Goal: Check status: Check status

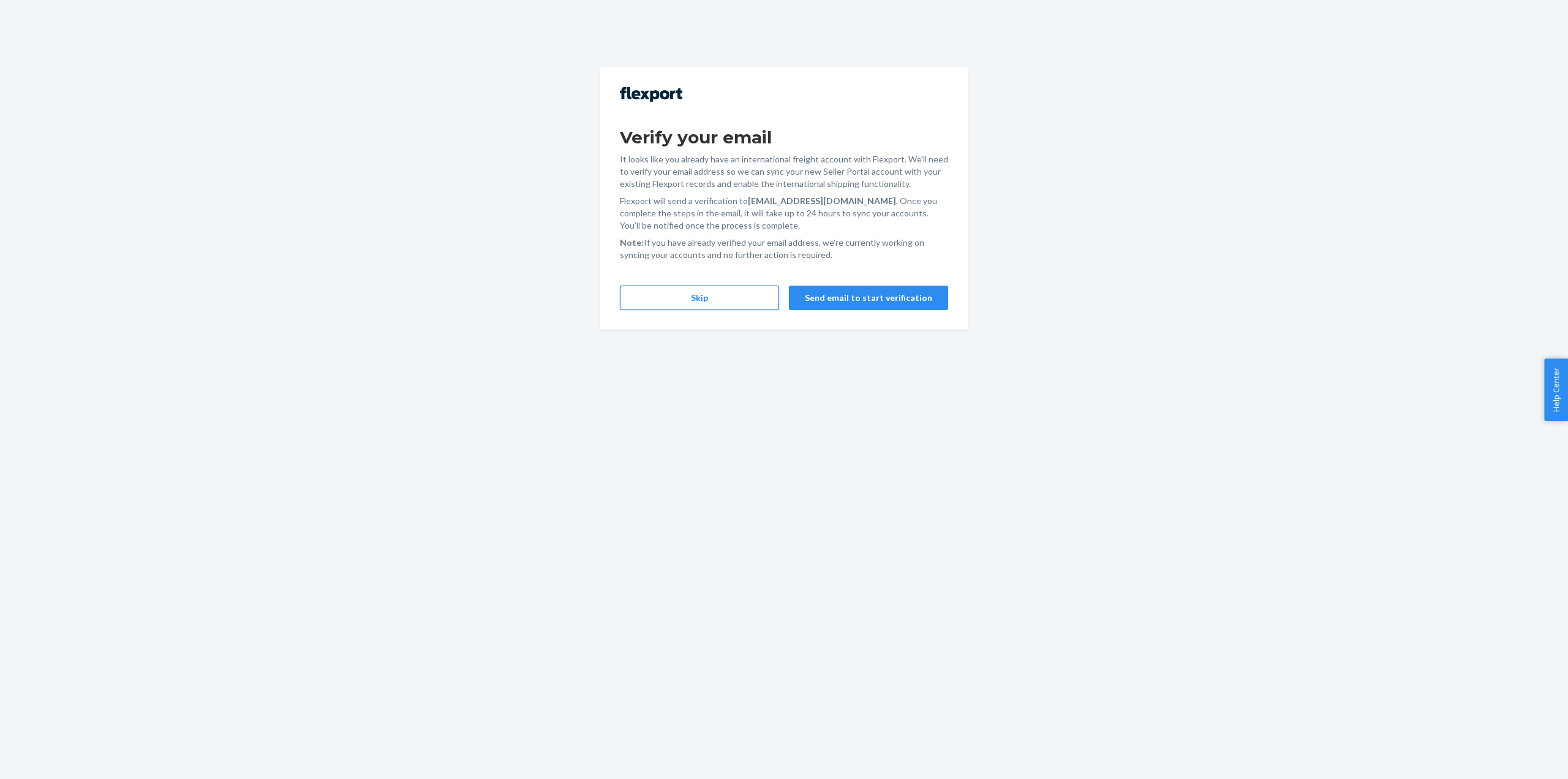
click at [661, 288] on button "Skip" at bounding box center [700, 298] width 159 height 25
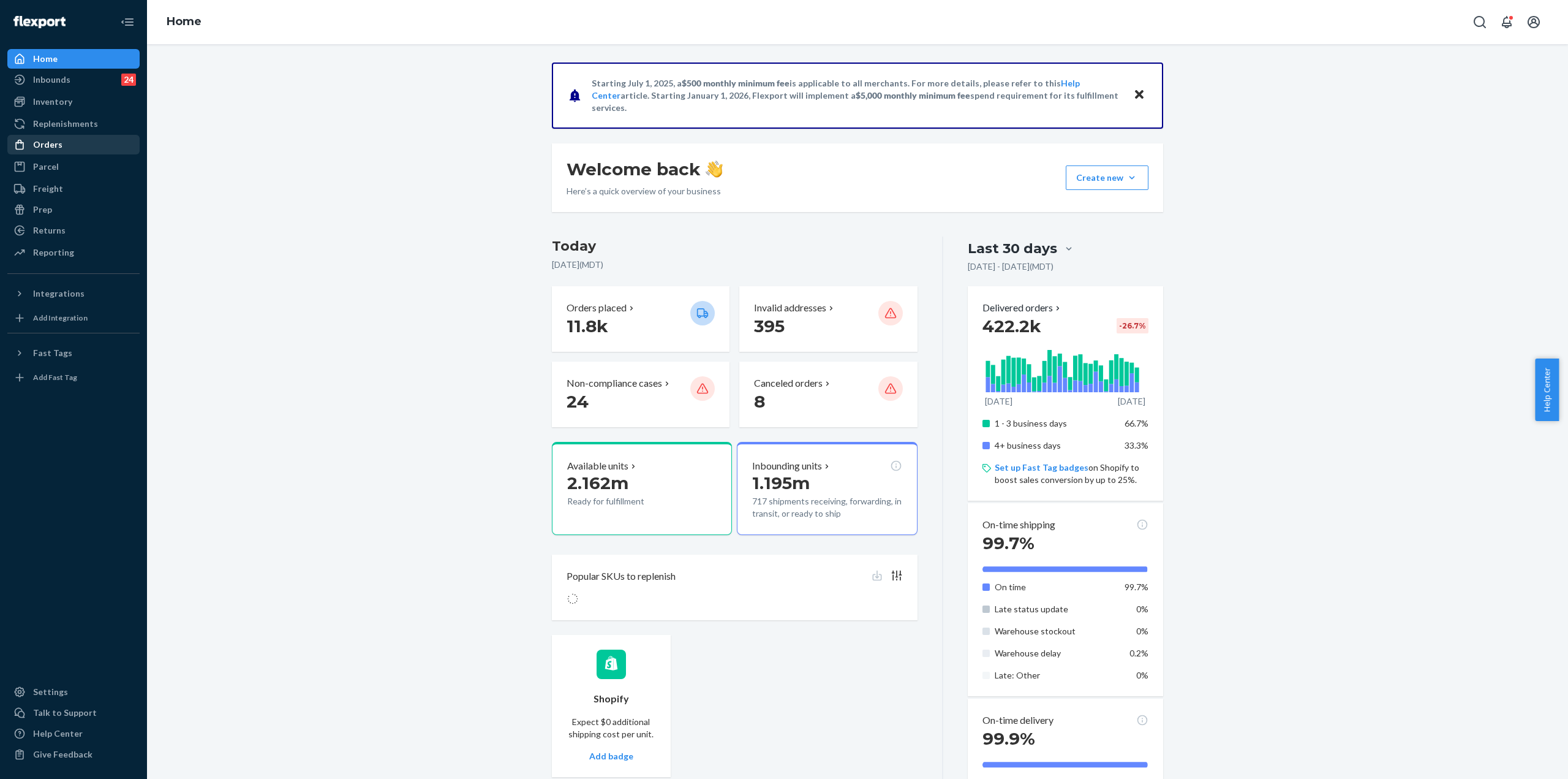
click at [61, 137] on div "Orders" at bounding box center [74, 145] width 130 height 17
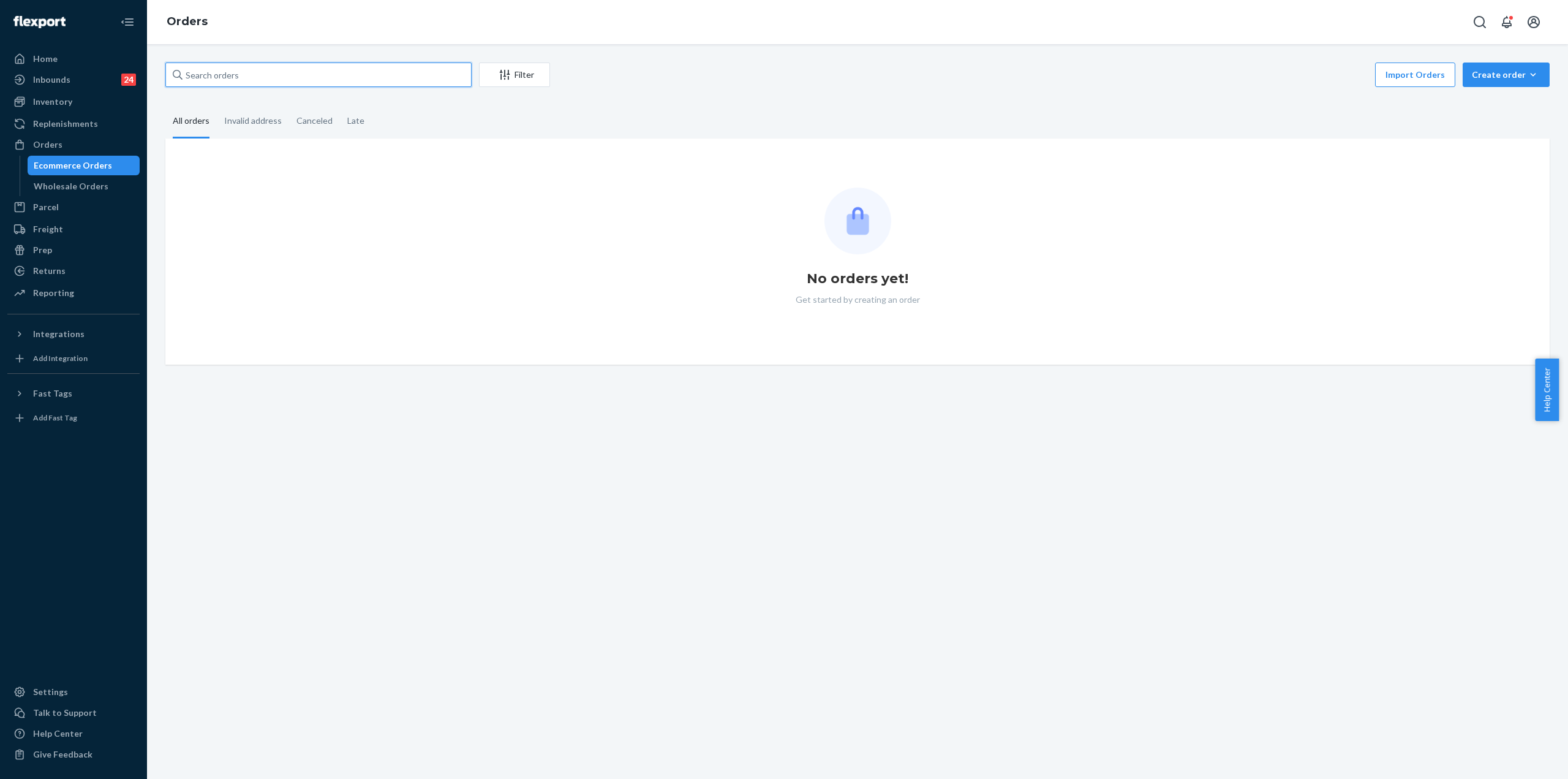
click at [251, 66] on input "text" at bounding box center [318, 74] width 306 height 25
paste input "5315531"
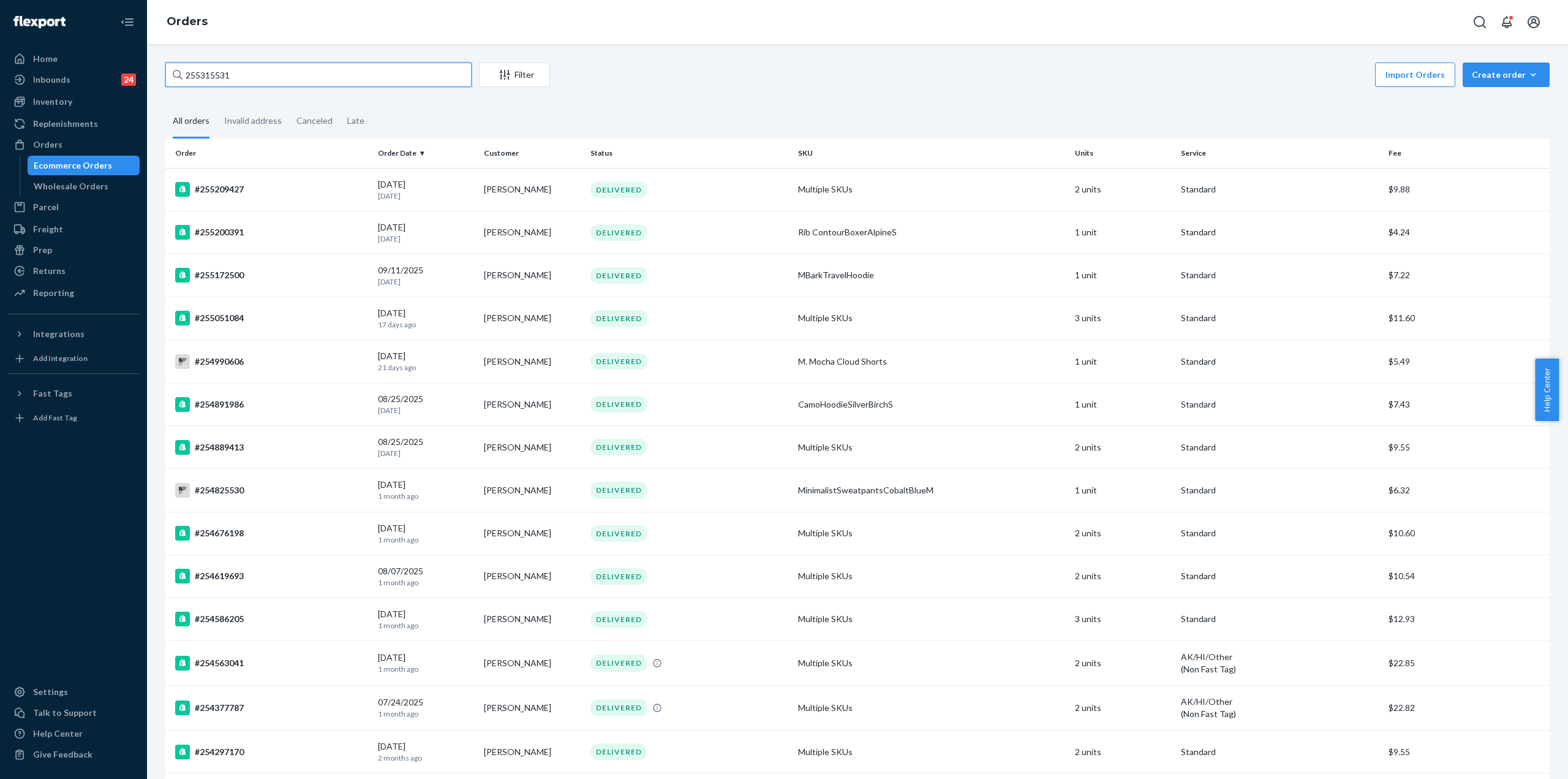
click at [275, 80] on input "255315531" at bounding box center [318, 74] width 306 height 25
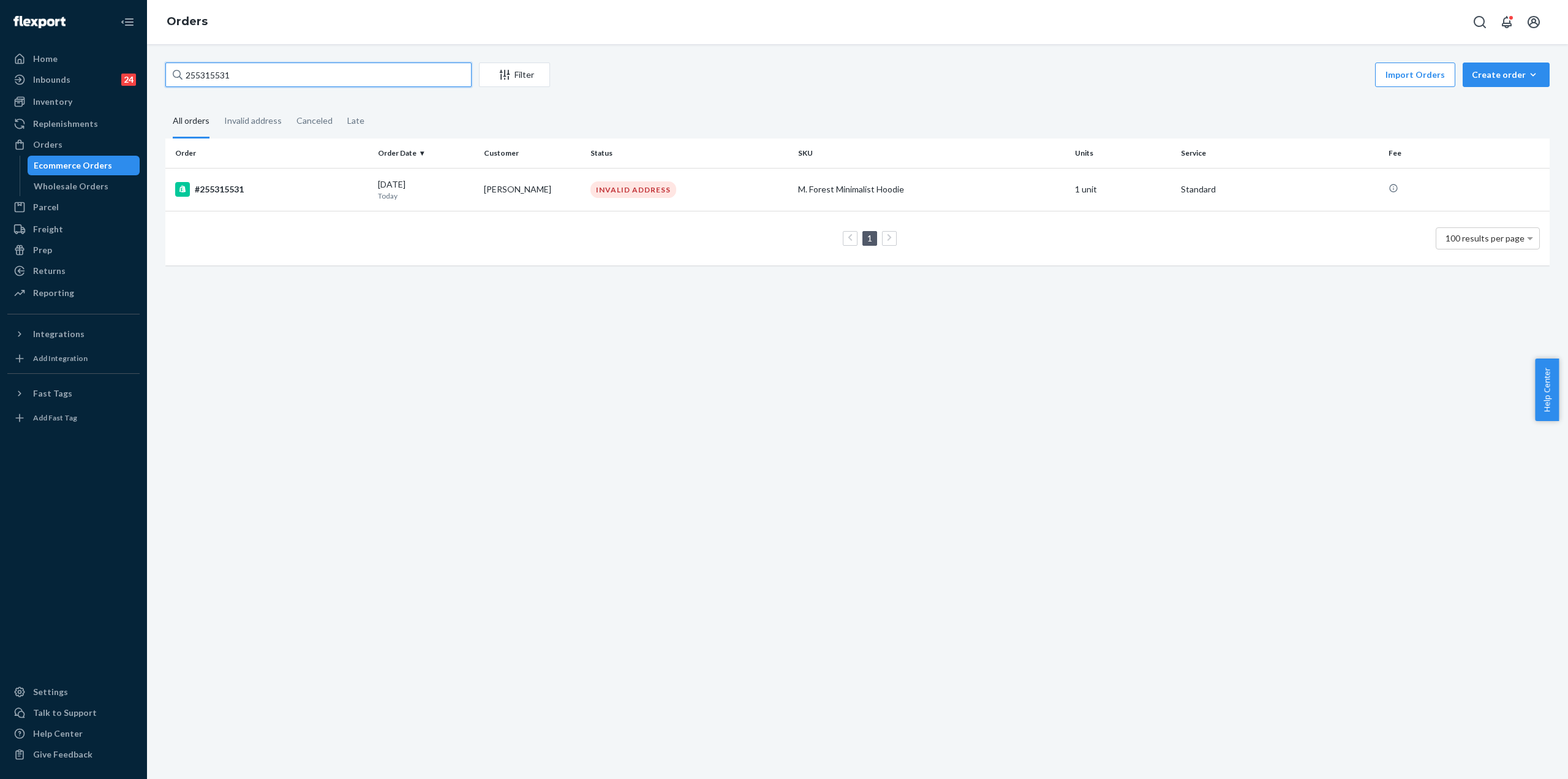
drag, startPoint x: 199, startPoint y: 80, endPoint x: 330, endPoint y: 80, distance: 131.0
click at [330, 80] on input "255315531" at bounding box center [318, 74] width 306 height 25
paste input "242010"
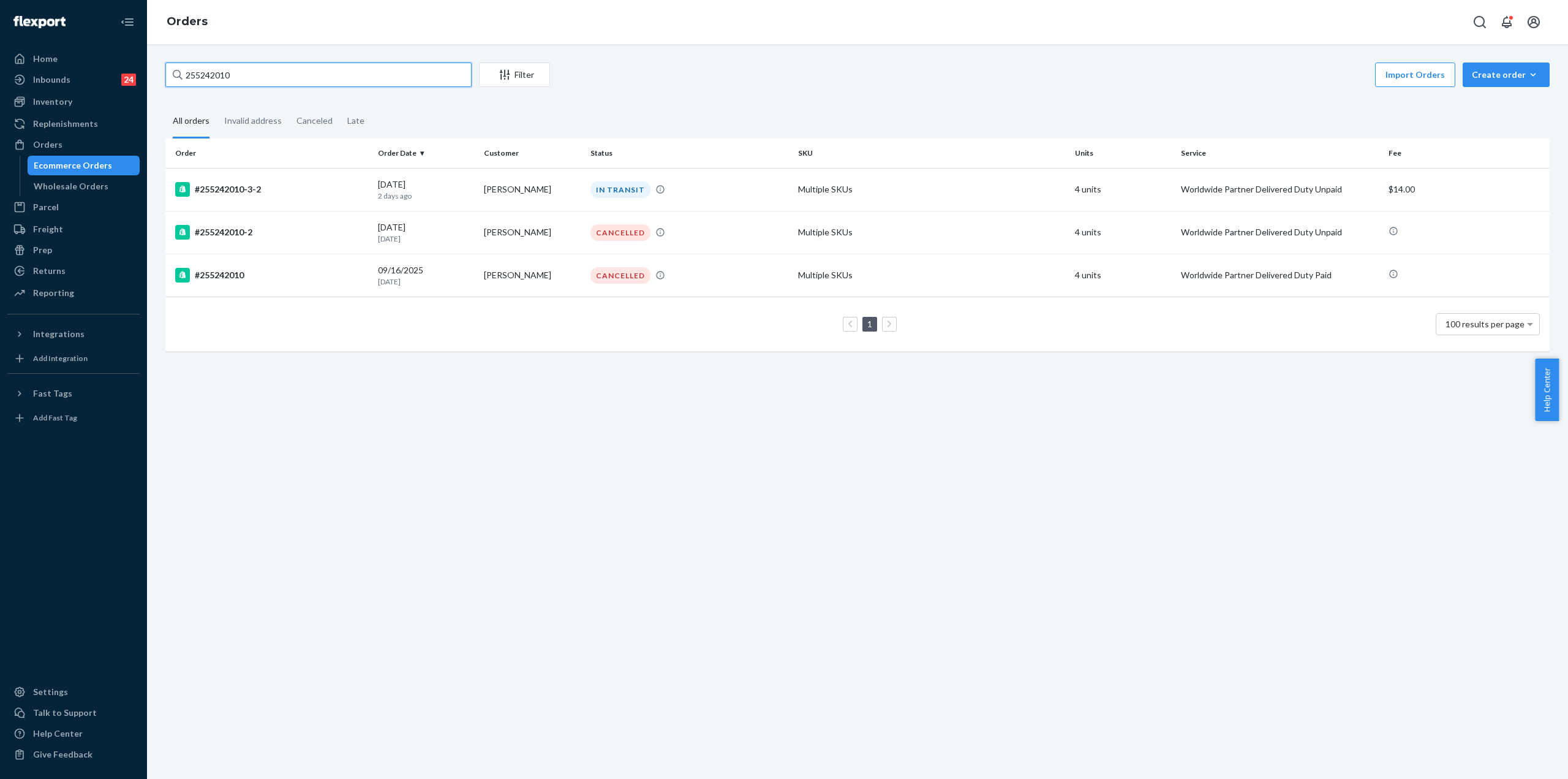
drag, startPoint x: 253, startPoint y: 76, endPoint x: 197, endPoint y: 83, distance: 56.4
click at [197, 83] on input "255242010" at bounding box center [318, 74] width 306 height 25
paste input "193084"
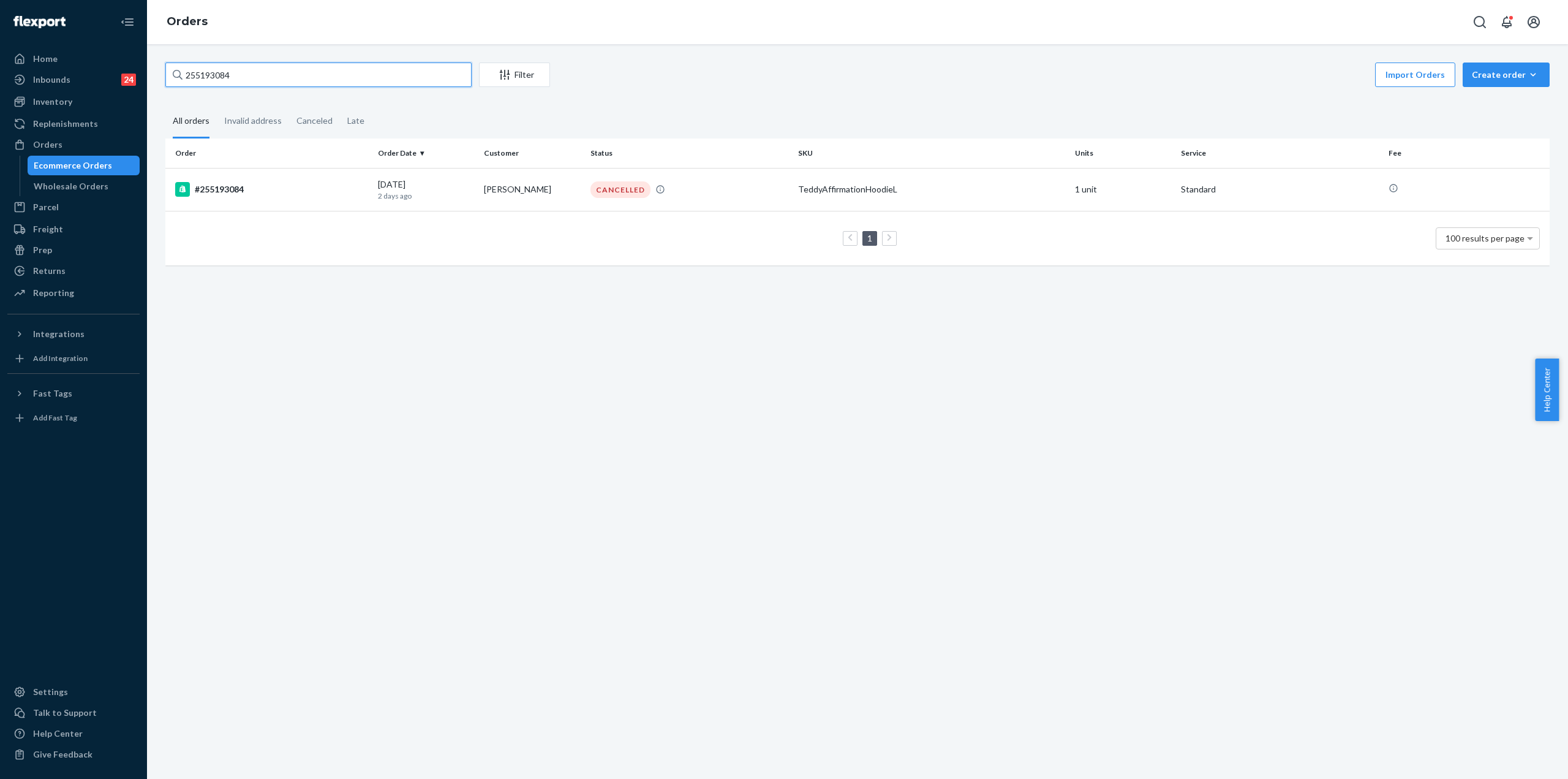
type input "255193084"
click at [261, 180] on td "#255193084" at bounding box center [269, 189] width 208 height 43
drag, startPoint x: 268, startPoint y: 76, endPoint x: 196, endPoint y: 81, distance: 72.2
click at [196, 81] on input "255193084" at bounding box center [318, 74] width 306 height 25
paste input "2560-2"
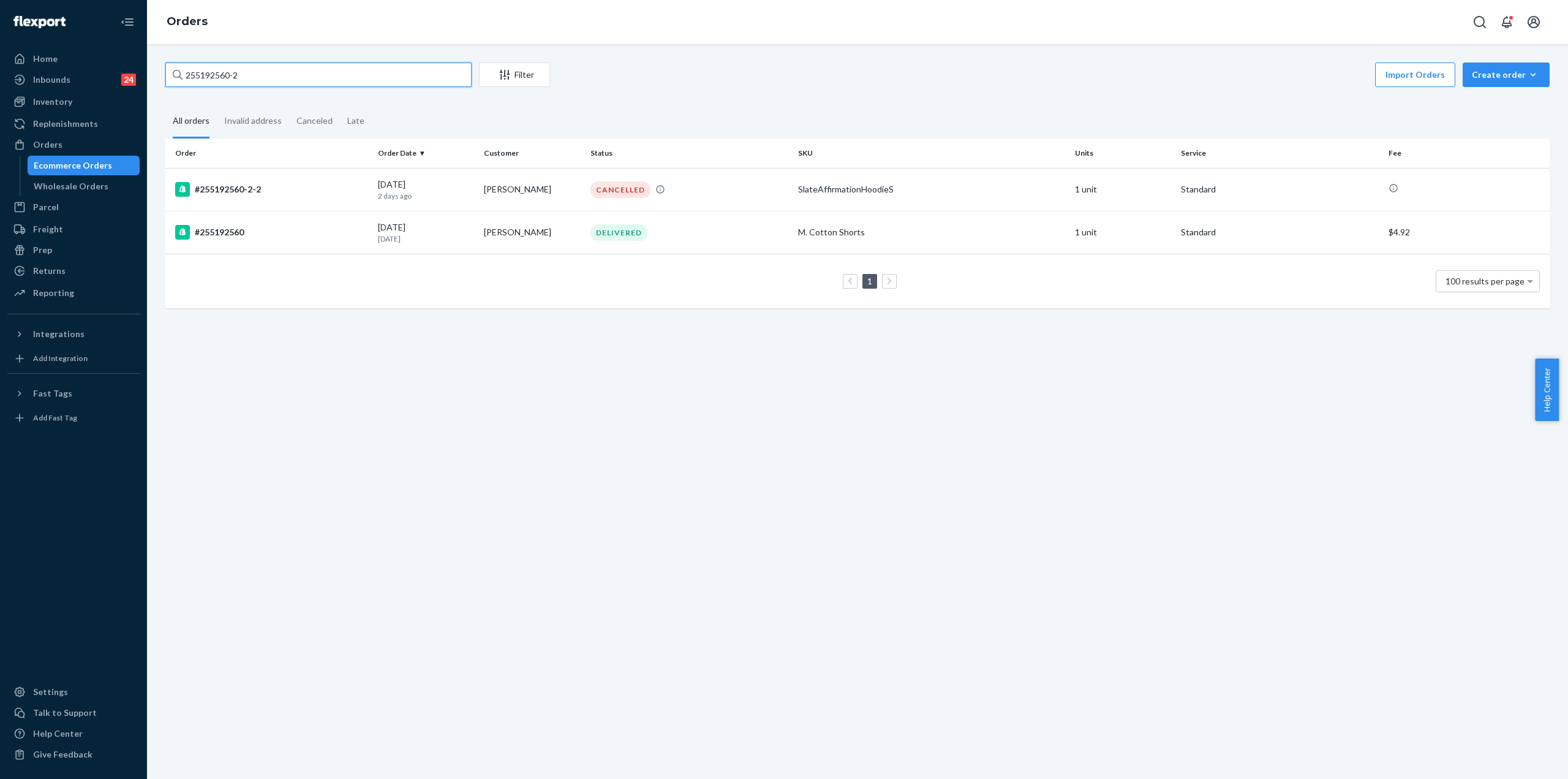
drag, startPoint x: 277, startPoint y: 68, endPoint x: 194, endPoint y: 76, distance: 83.4
click at [194, 76] on input "255192560-2" at bounding box center [318, 74] width 306 height 25
paste input "304056"
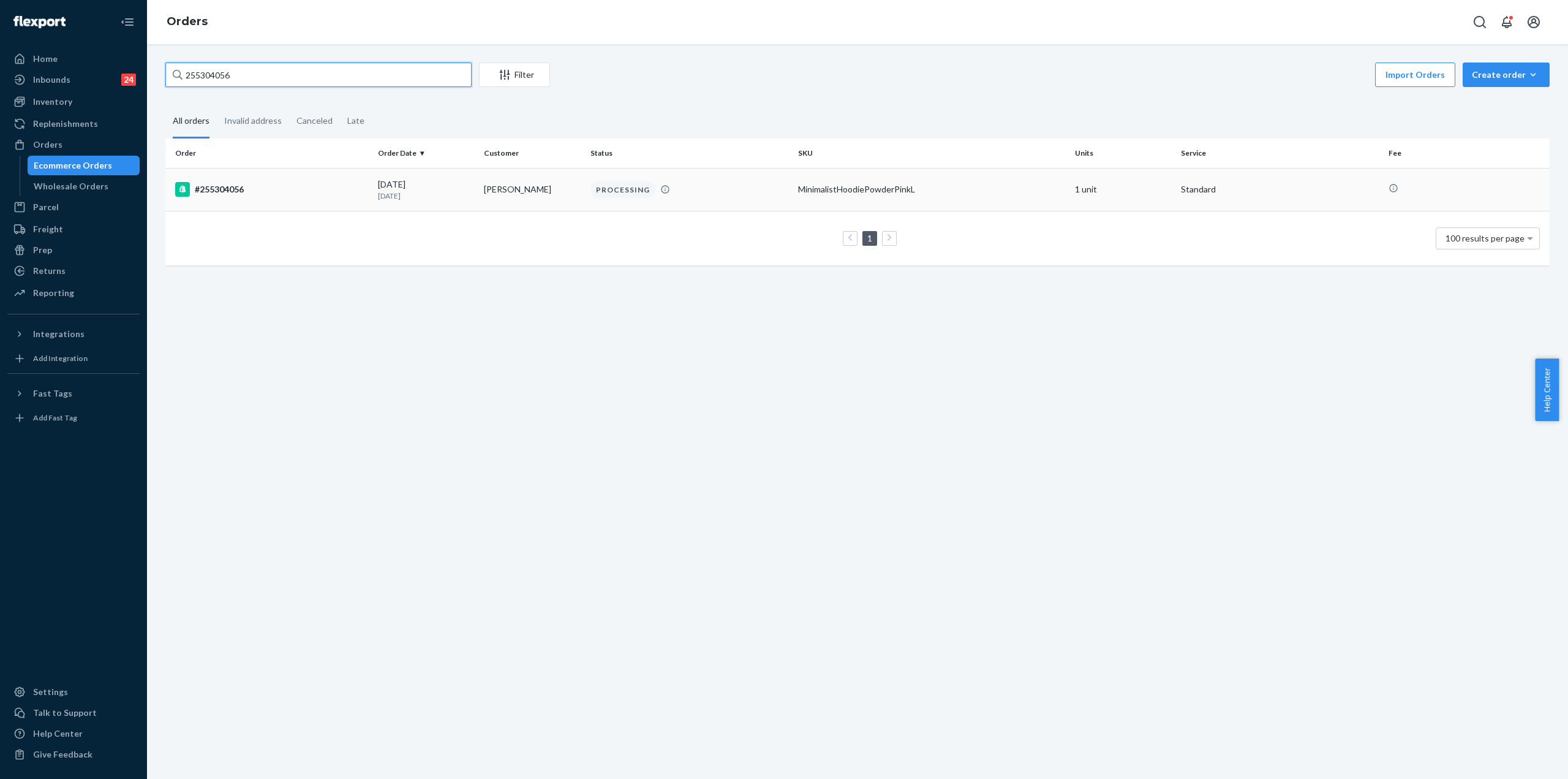
type input "255304056"
click at [269, 187] on div "#255304056" at bounding box center [271, 189] width 193 height 15
drag, startPoint x: 196, startPoint y: 78, endPoint x: 307, endPoint y: 68, distance: 111.4
click at [307, 68] on input "255304056" at bounding box center [318, 74] width 306 height 25
paste input "2"
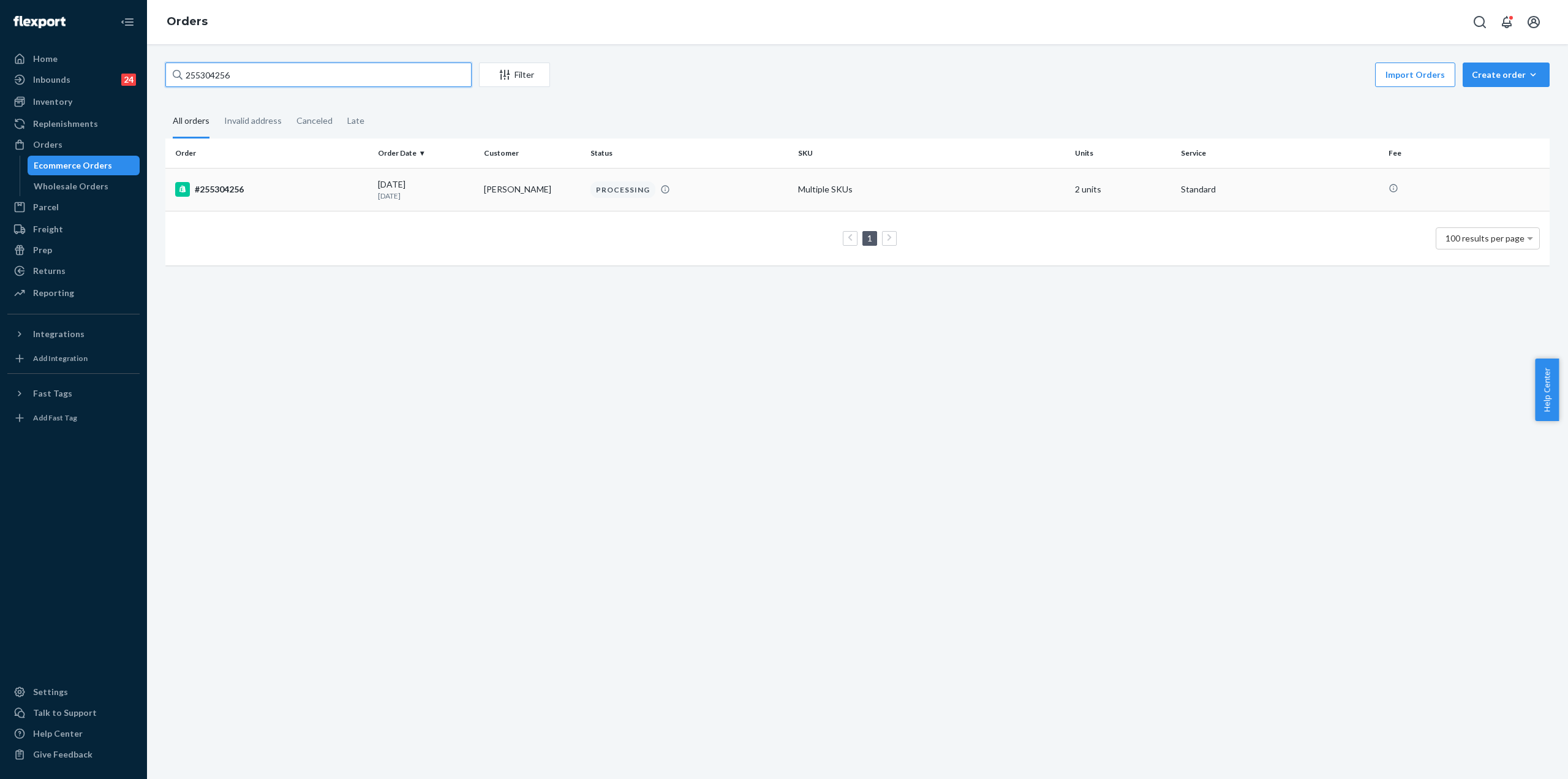
type input "255304256"
click at [244, 190] on div "#255304256" at bounding box center [271, 189] width 193 height 15
drag, startPoint x: 196, startPoint y: 70, endPoint x: 384, endPoint y: 75, distance: 188.1
click at [384, 75] on input "255304256" at bounding box center [318, 74] width 306 height 25
paste input "0"
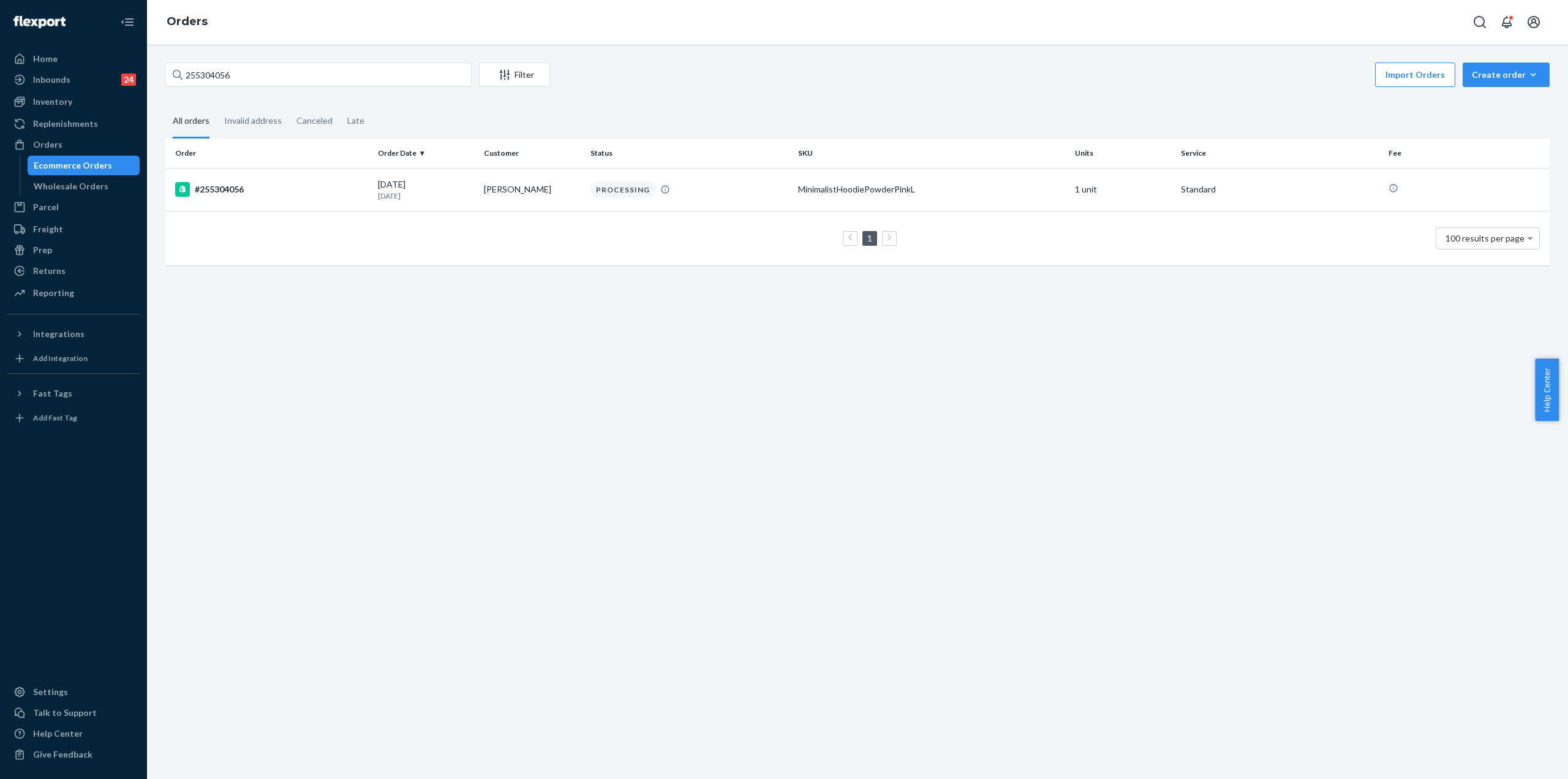
drag, startPoint x: 358, startPoint y: 333, endPoint x: 312, endPoint y: 64, distance: 272.9
click at [355, 328] on div "255304056 Filter Import Orders Create order Ecommerce order Removal order All o…" at bounding box center [857, 412] width 1421 height 735
drag, startPoint x: 237, startPoint y: 75, endPoint x: 194, endPoint y: 82, distance: 43.6
click at [194, 82] on input "255304056" at bounding box center [318, 74] width 306 height 25
paste input "287088"
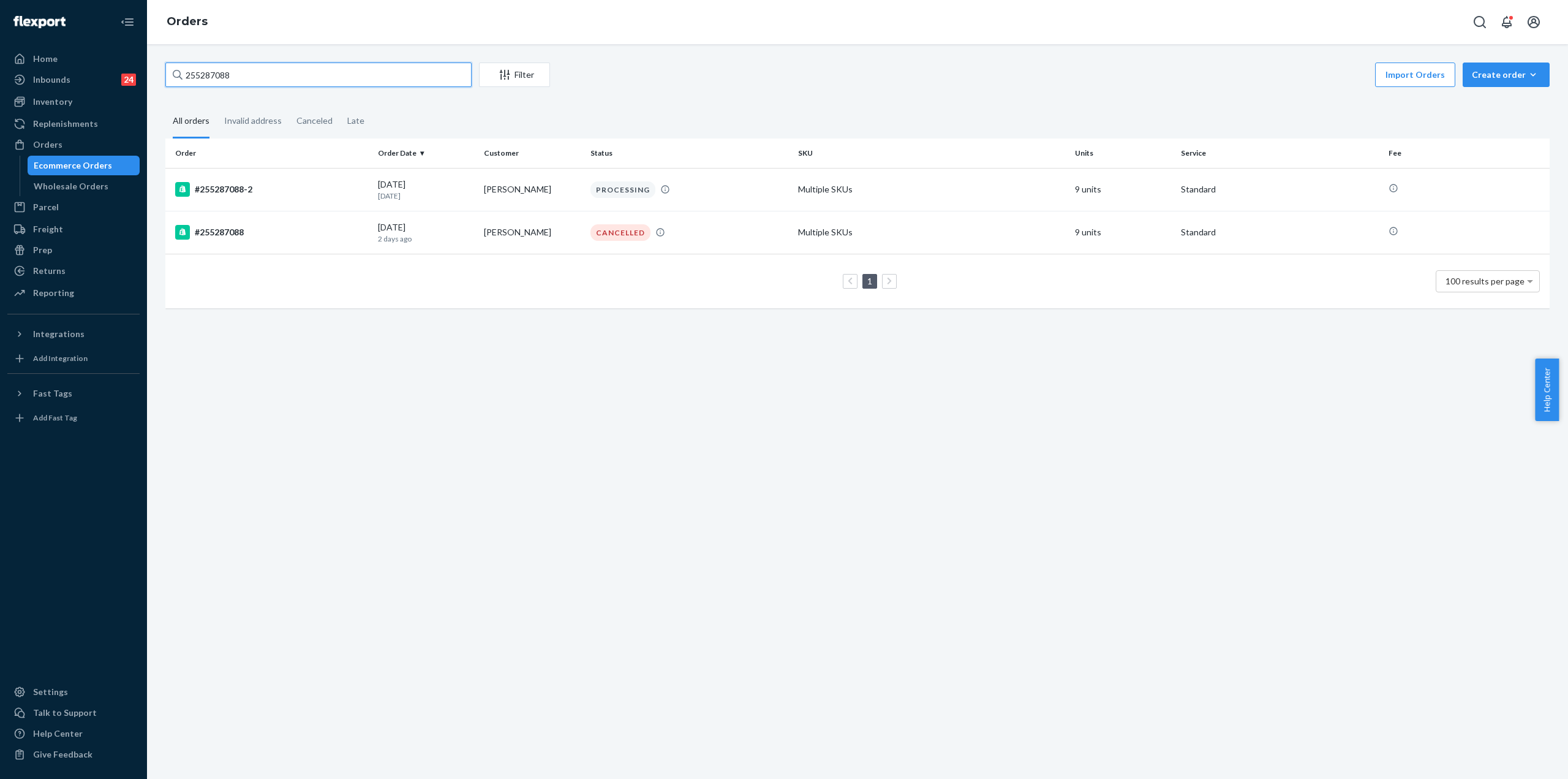
type input "255287088"
click at [278, 293] on div "1 100 results per page" at bounding box center [857, 281] width 1364 height 39
drag, startPoint x: 226, startPoint y: 188, endPoint x: 246, endPoint y: 276, distance: 90.2
click at [257, 354] on div "255287088 Filter Import Orders Create order Ecommerce order Removal order All o…" at bounding box center [857, 412] width 1421 height 735
click at [239, 232] on div "#255287088" at bounding box center [271, 232] width 193 height 15
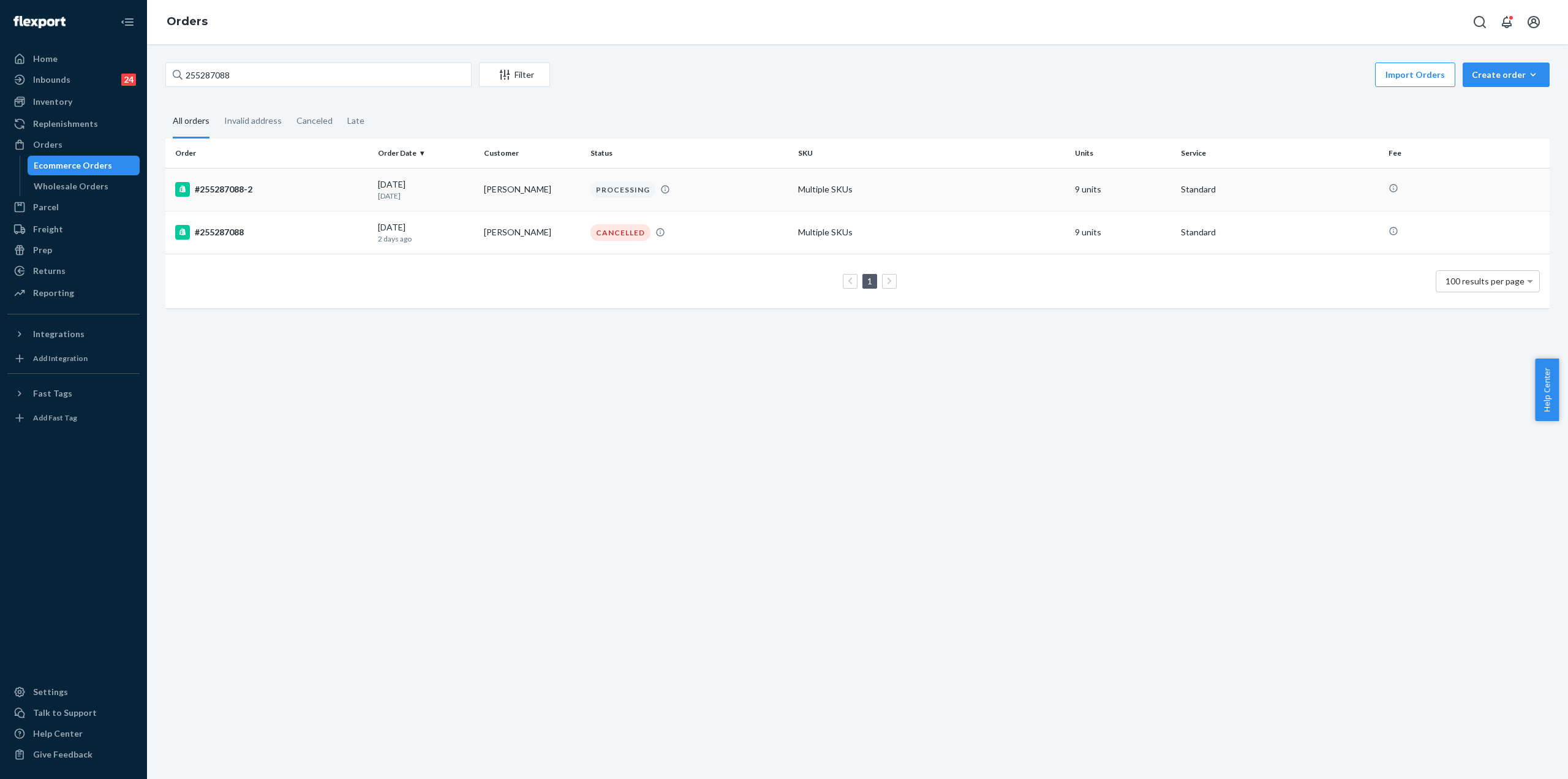
click at [261, 188] on div "#255287088-2" at bounding box center [271, 189] width 193 height 15
click at [198, 162] on th "Order" at bounding box center [269, 154] width 208 height 29
click at [261, 178] on td "#255287088-2" at bounding box center [269, 189] width 208 height 43
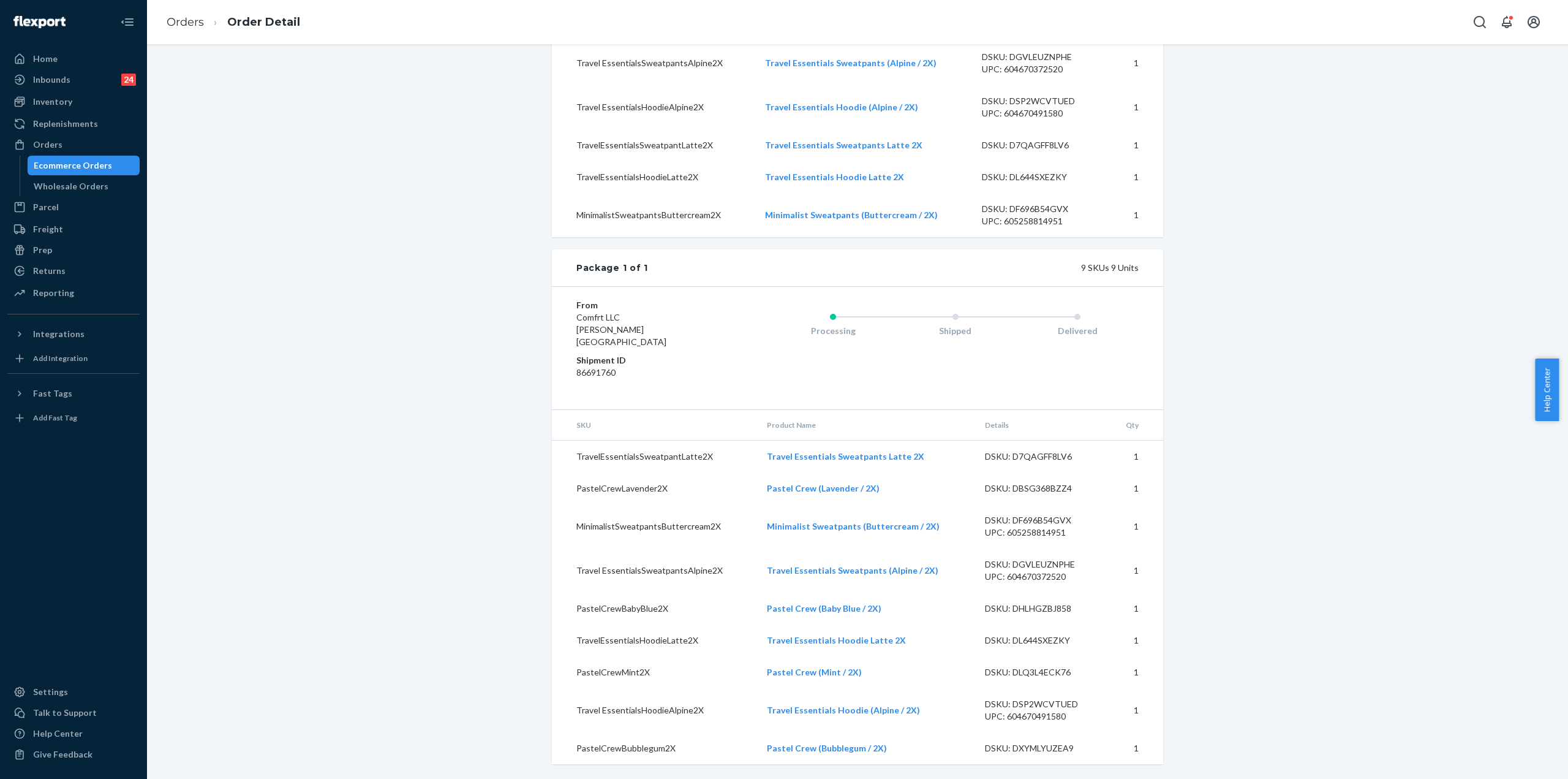
scroll to position [579, 0]
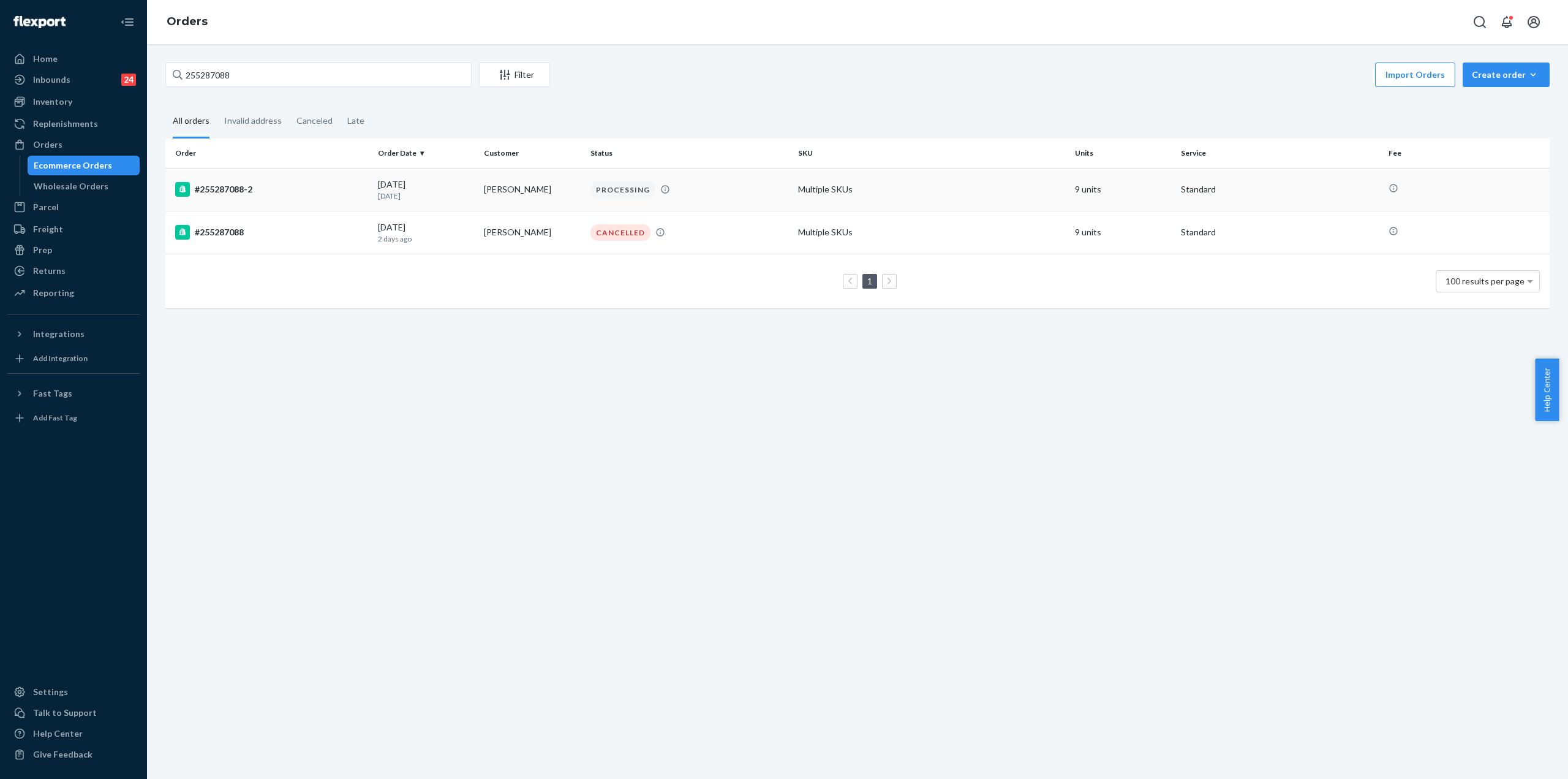
click at [219, 193] on div "#255287088-2" at bounding box center [271, 189] width 193 height 15
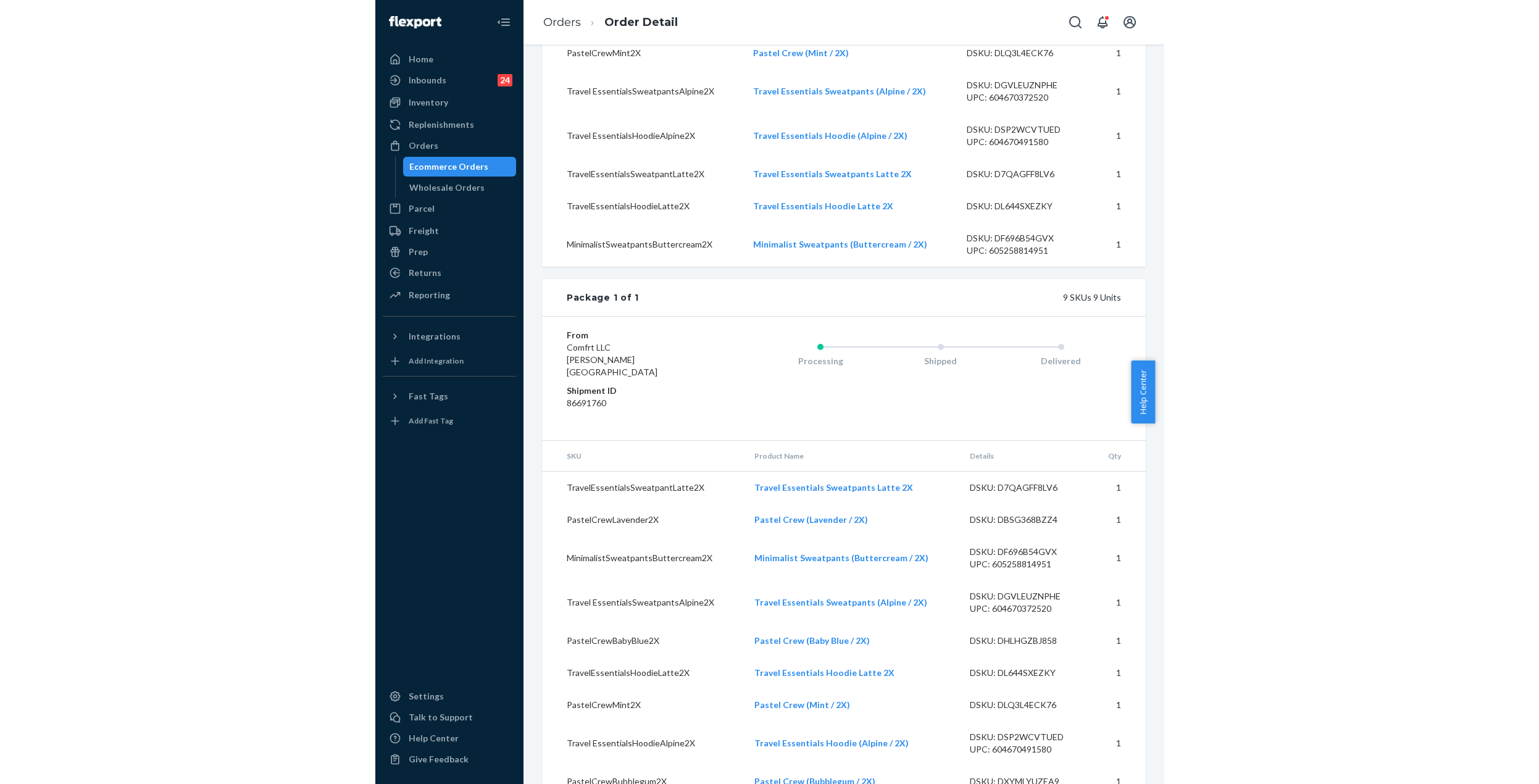
scroll to position [556, 0]
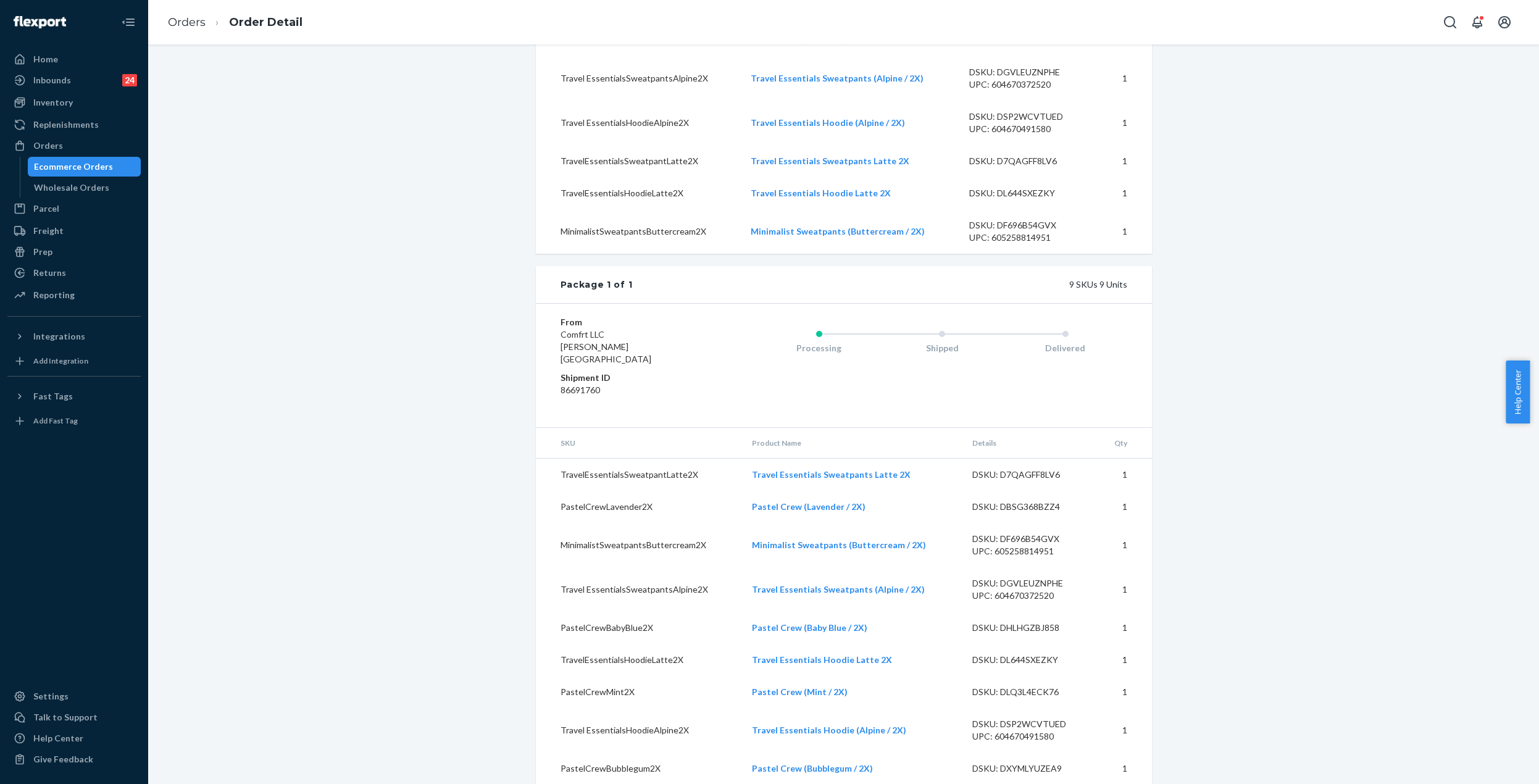
click at [110, 171] on div "Ecommerce Orders" at bounding box center [84, 167] width 111 height 18
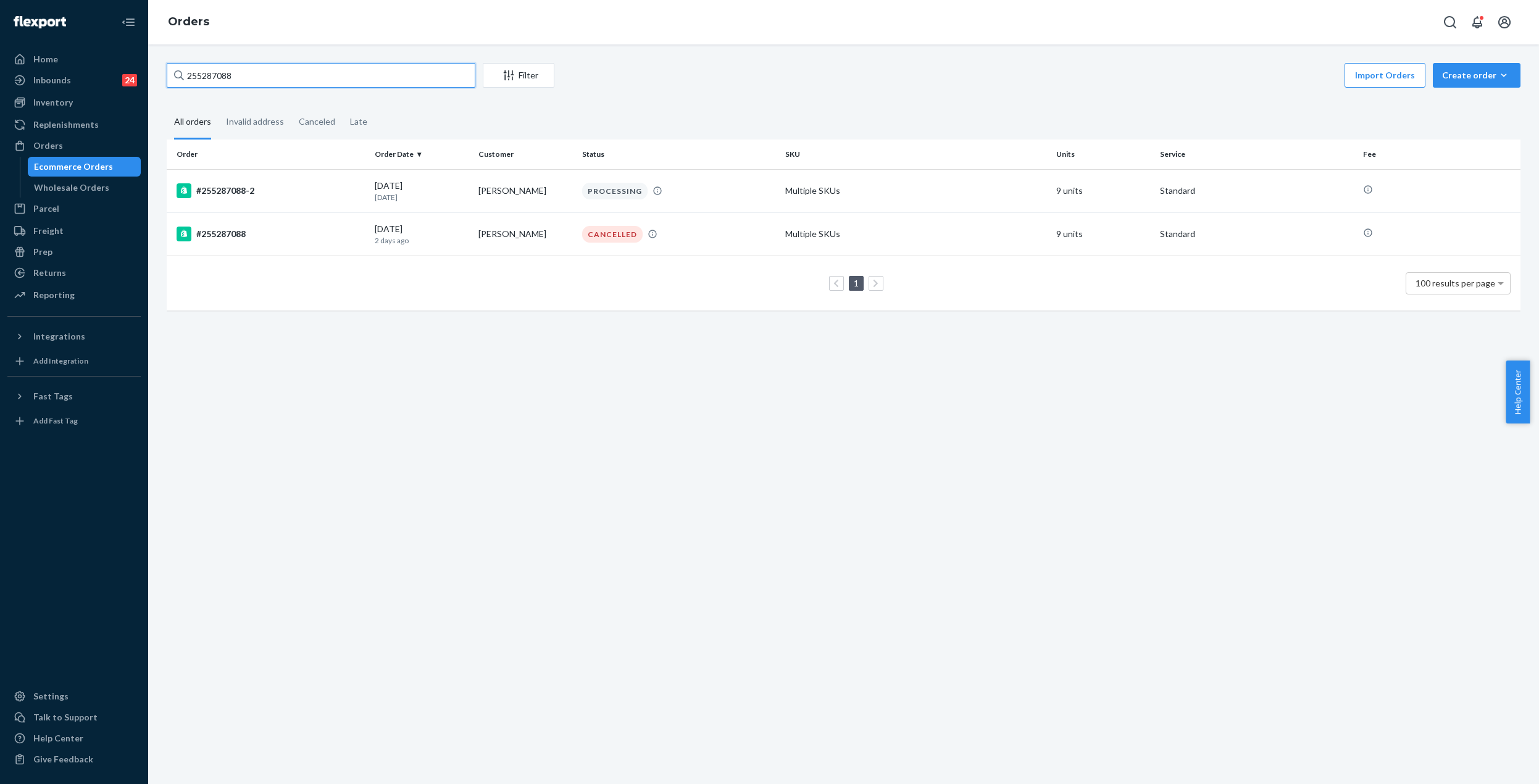
drag, startPoint x: 238, startPoint y: 78, endPoint x: 196, endPoint y: 87, distance: 43.0
click at [196, 87] on input "255287088" at bounding box center [321, 75] width 309 height 25
paste input "4305997"
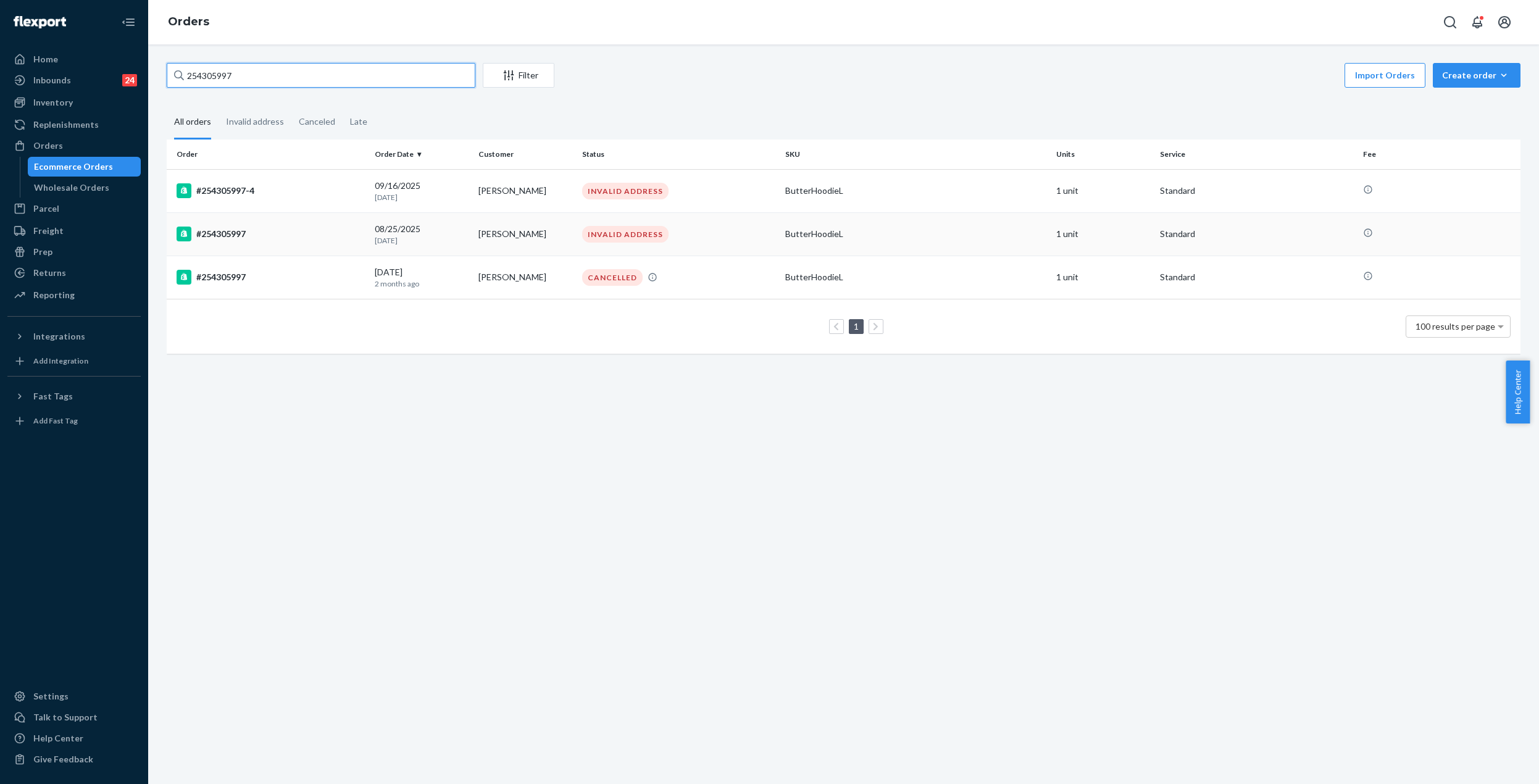
type input "254305997"
click at [311, 235] on div "#254305997" at bounding box center [270, 234] width 188 height 15
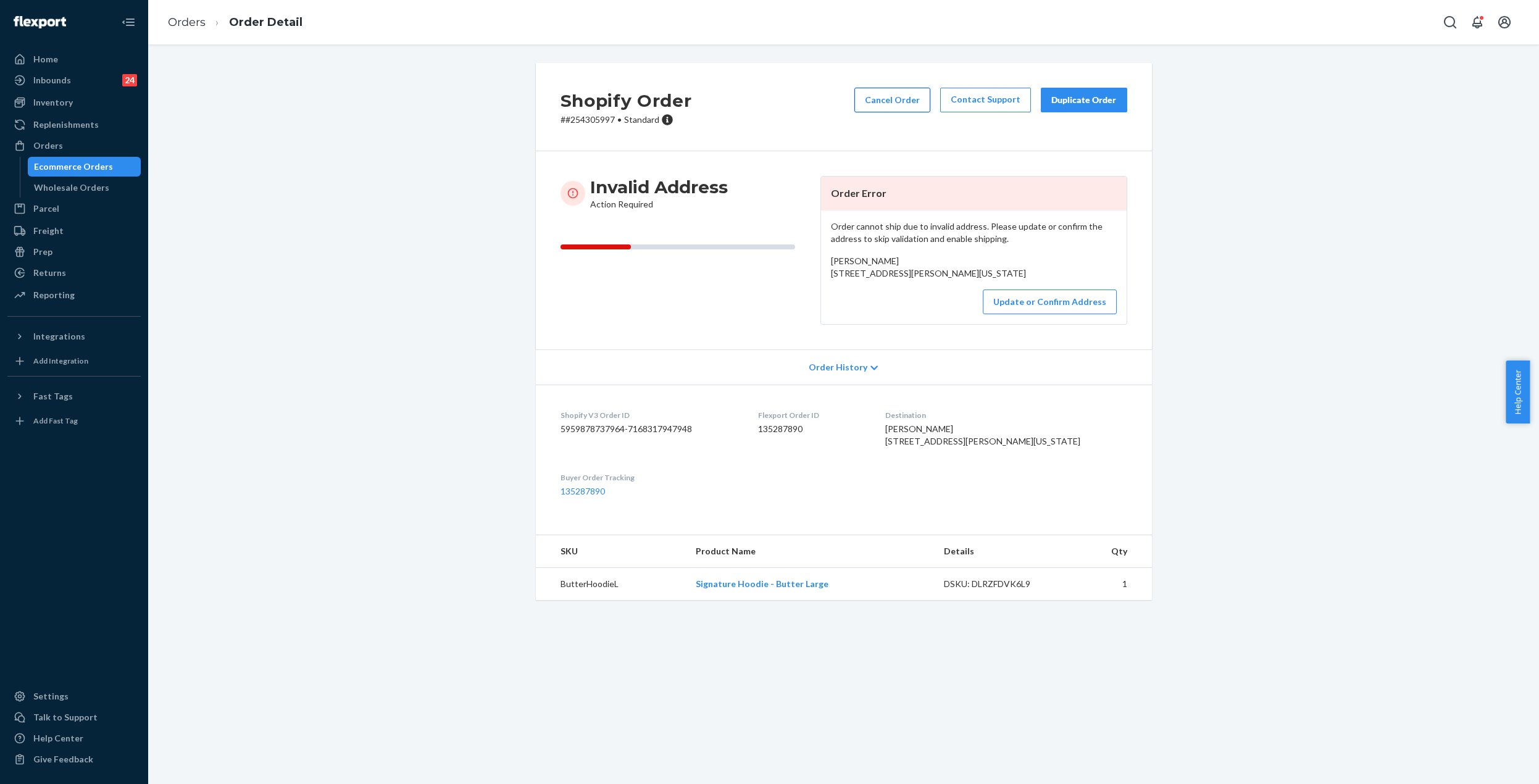
click at [883, 104] on button "Cancel Order" at bounding box center [892, 100] width 76 height 25
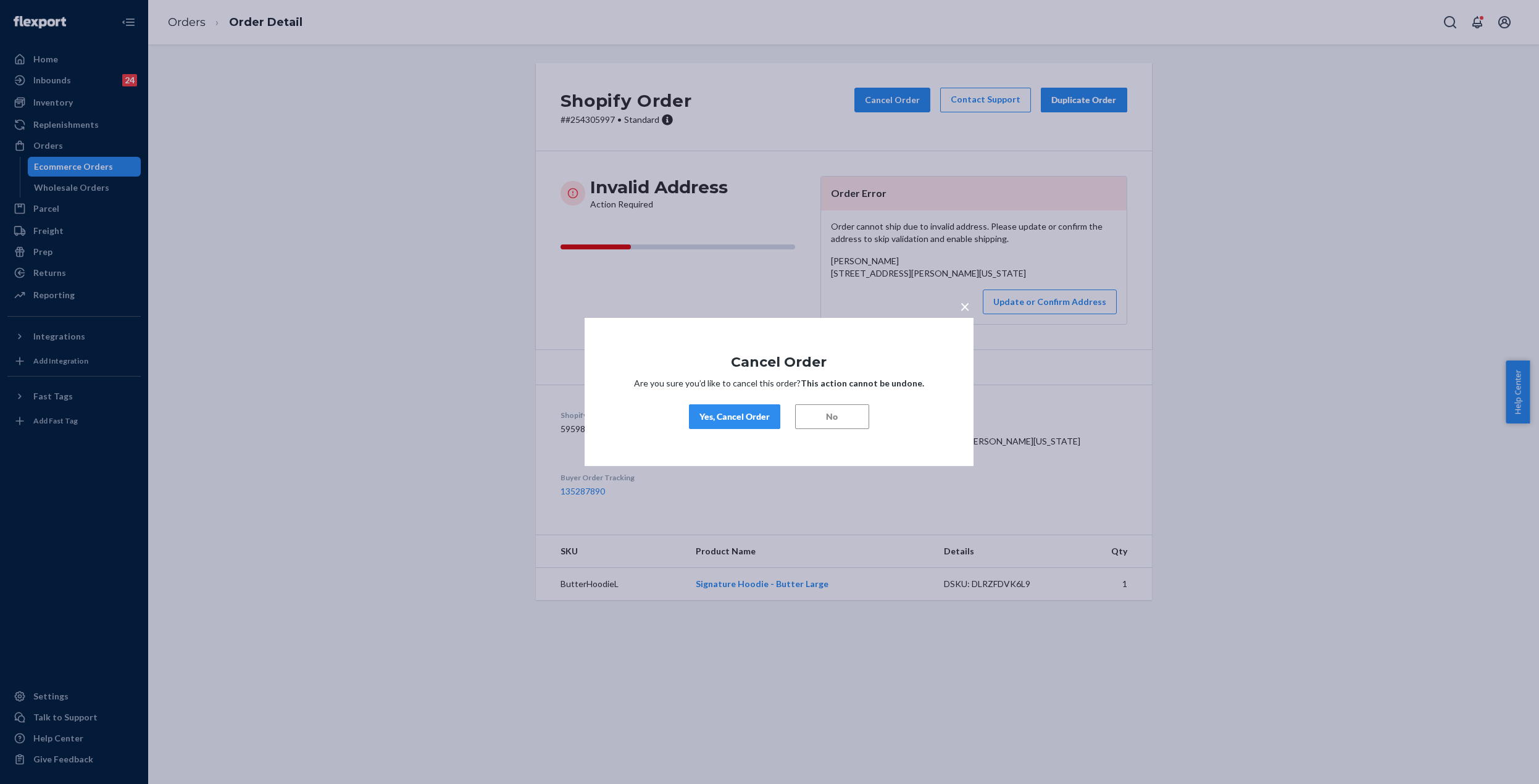
click at [757, 409] on button "Yes, Cancel Order" at bounding box center [734, 417] width 91 height 25
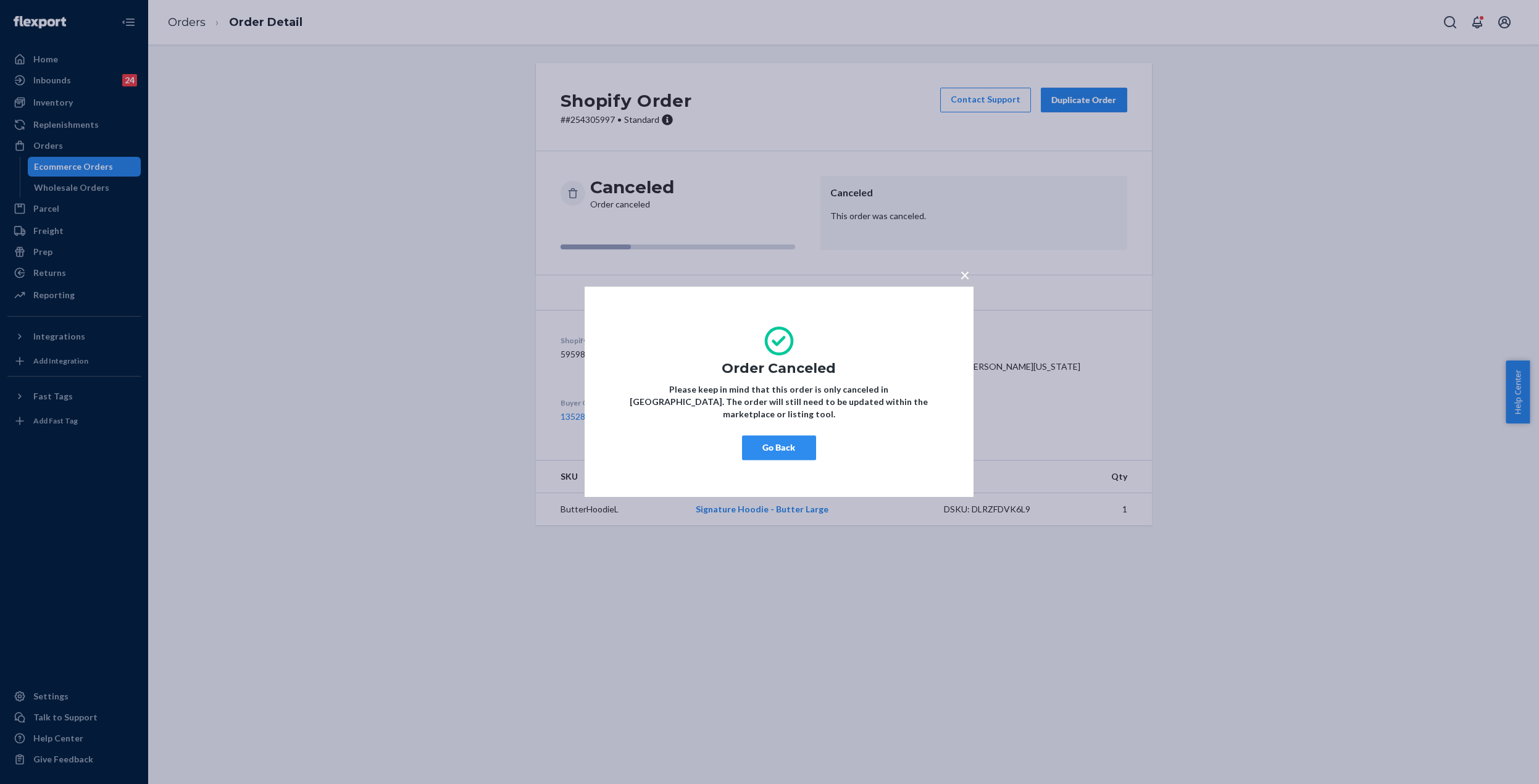
click at [801, 436] on button "Go Back" at bounding box center [780, 448] width 74 height 25
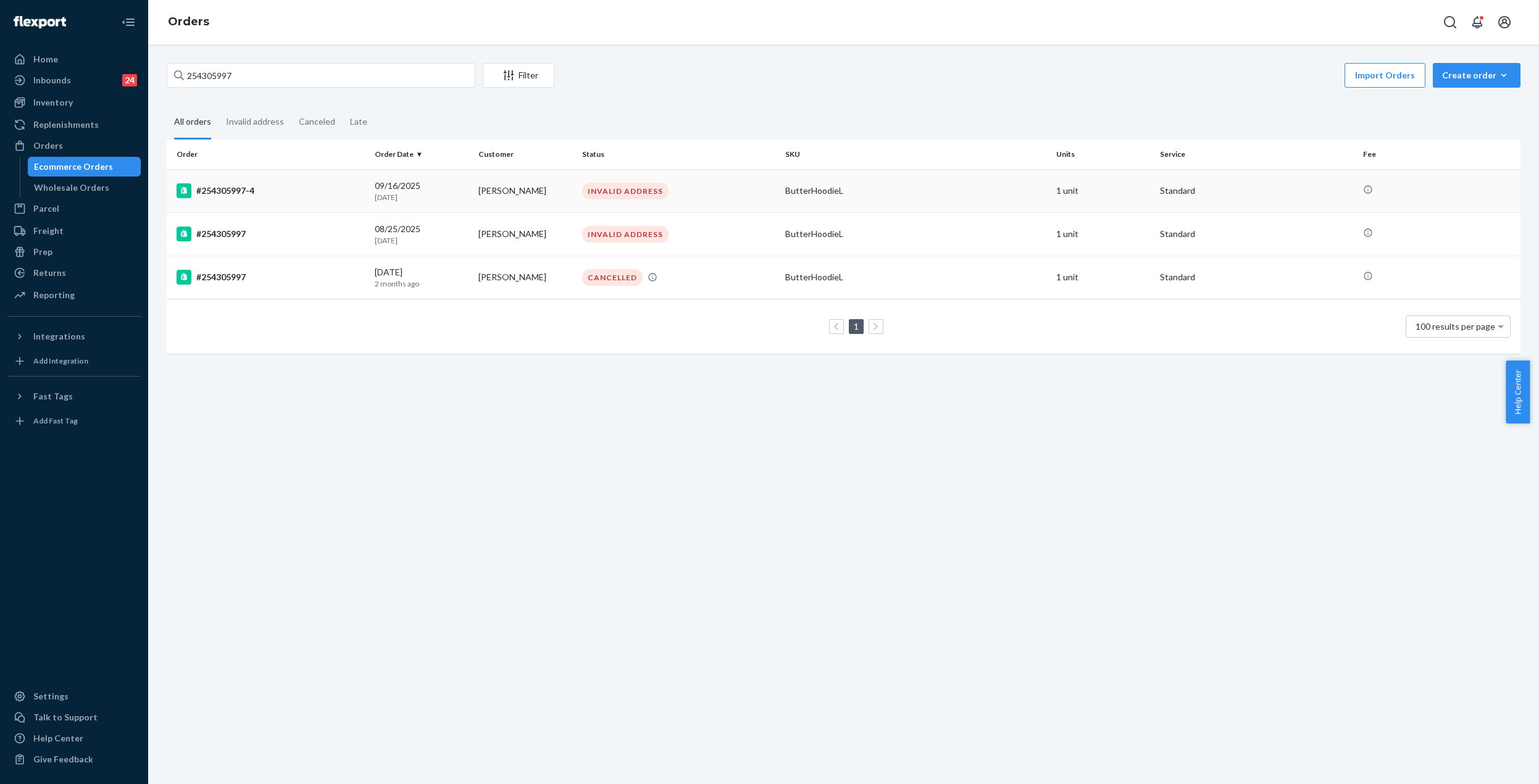
click at [276, 194] on div "#254305997-4" at bounding box center [270, 190] width 188 height 15
